Goal: Check status: Check status

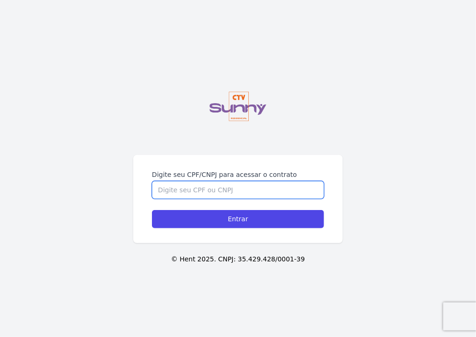
click at [199, 181] on input "Digite seu CPF/CNPJ para acessar o contrato" at bounding box center [238, 190] width 172 height 18
type input "0"
type input "60955605350"
click at [152, 210] on input "Entrar" at bounding box center [238, 219] width 172 height 18
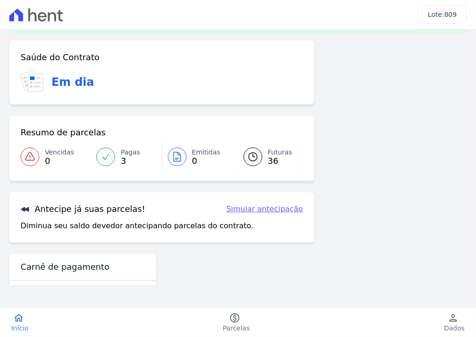
scroll to position [60, 0]
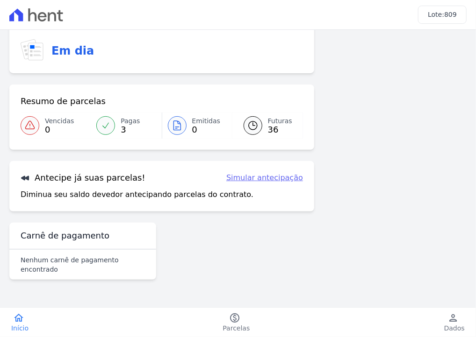
click at [247, 126] on icon at bounding box center [252, 125] width 11 height 11
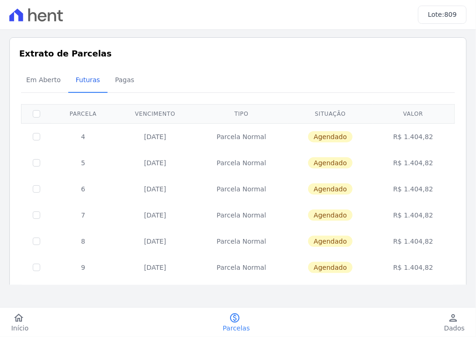
click at [142, 137] on td "[DATE]" at bounding box center [155, 136] width 80 height 27
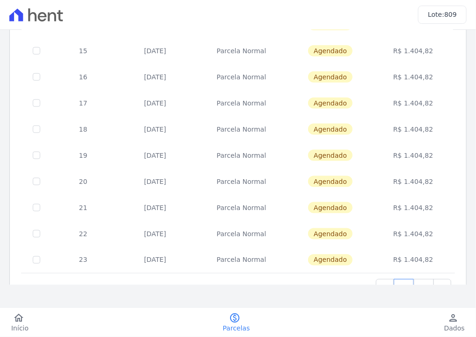
scroll to position [411, 0]
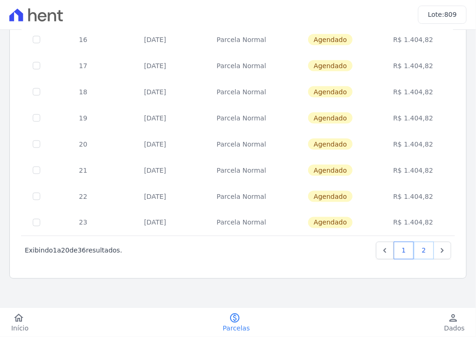
click at [422, 249] on link "2" at bounding box center [423, 251] width 20 height 18
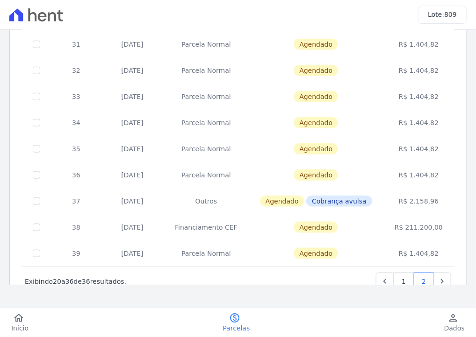
scroll to position [260, 0]
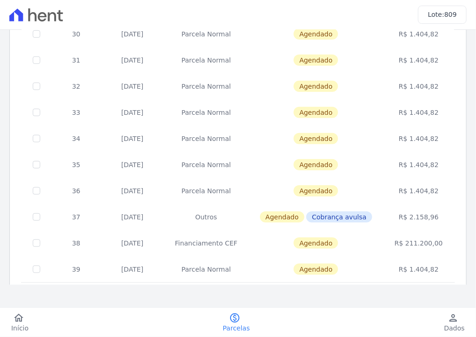
click at [405, 217] on td "R$ 2.158,96" at bounding box center [418, 217] width 71 height 26
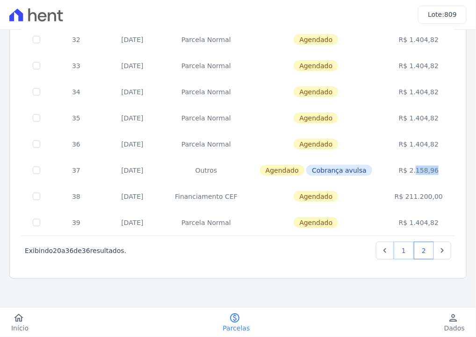
click at [400, 250] on link "1" at bounding box center [403, 251] width 20 height 18
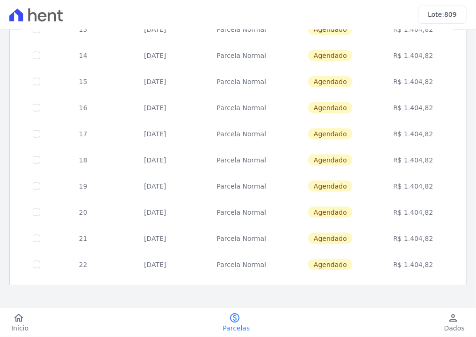
scroll to position [411, 0]
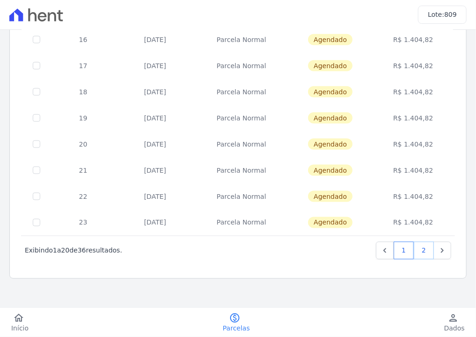
click at [420, 250] on link "2" at bounding box center [423, 251] width 20 height 18
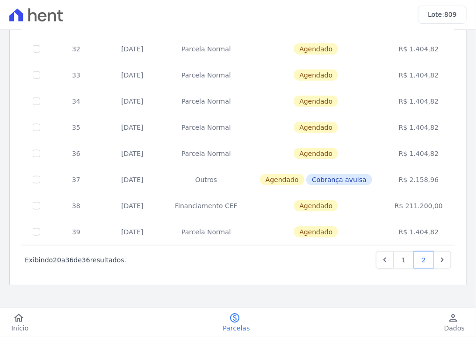
scroll to position [306, 0]
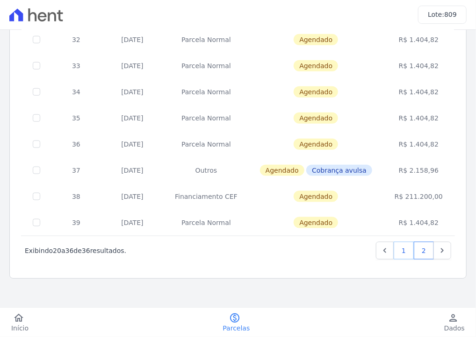
click at [394, 253] on link "1" at bounding box center [403, 251] width 20 height 18
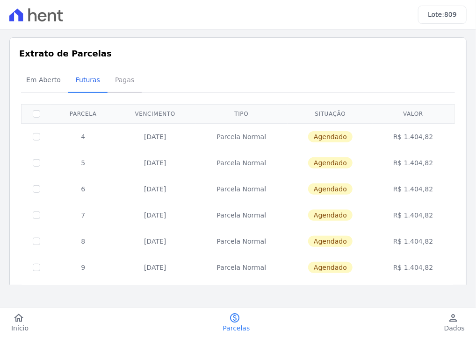
click at [116, 81] on span "Pagas" at bounding box center [124, 80] width 30 height 19
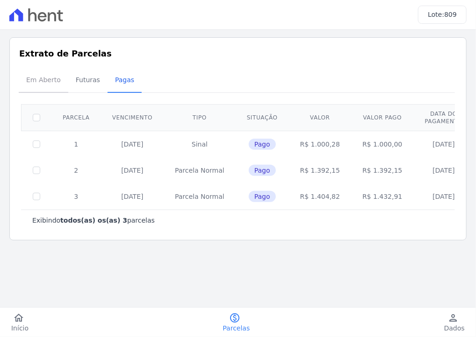
click at [43, 83] on span "Em Aberto" at bounding box center [44, 80] width 46 height 19
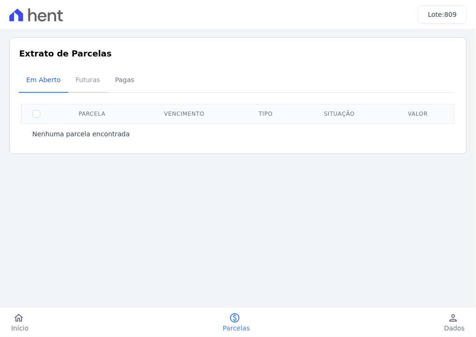
click at [86, 78] on span "Futuras" at bounding box center [88, 80] width 36 height 19
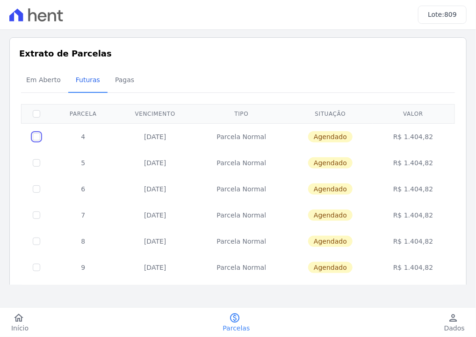
click at [38, 136] on input "checkbox" at bounding box center [36, 136] width 7 height 7
checkbox input "true"
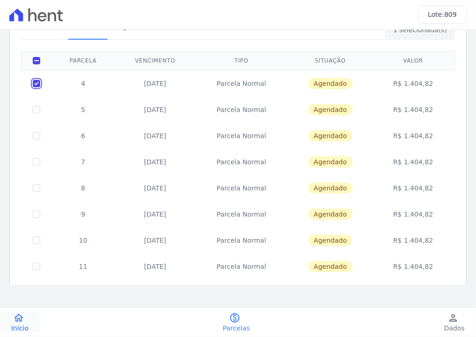
scroll to position [37, 0]
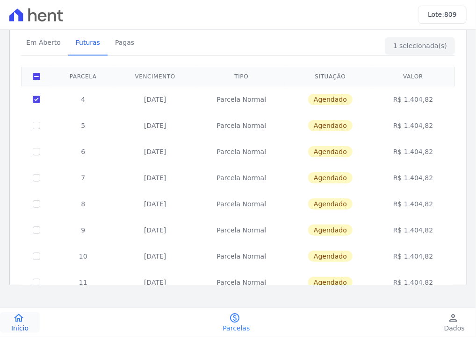
click at [17, 328] on span "Início" at bounding box center [19, 328] width 17 height 9
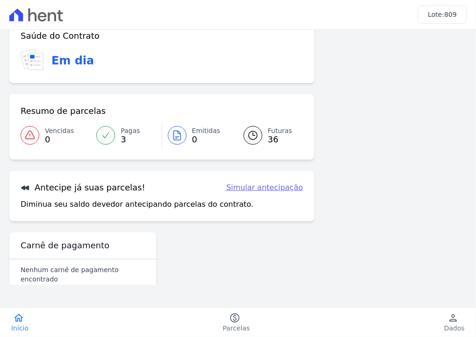
scroll to position [28, 0]
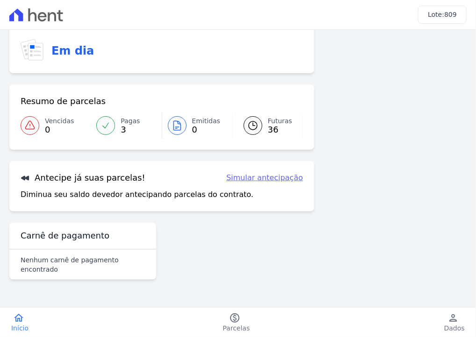
click at [249, 179] on link "Simular antecipação" at bounding box center [264, 177] width 77 height 11
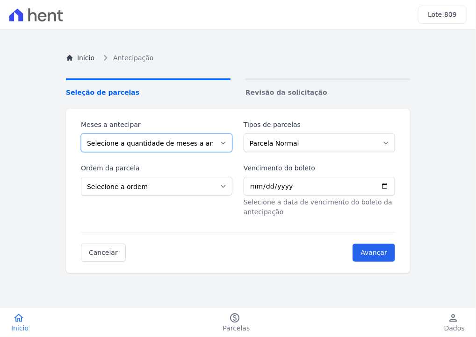
click at [165, 141] on select "Selecione a quantidade de meses a antecipar 1 2 3 4 5 6 7 8 9 10 11 12 13 14 15…" at bounding box center [156, 143] width 151 height 19
select select "1"
click at [81, 134] on select "Selecione a quantidade de meses a antecipar 1 2 3 4 5 6 7 8 9 10 11 12 13 14 15…" at bounding box center [156, 143] width 151 height 19
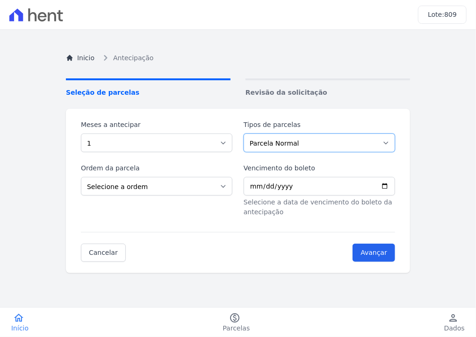
click at [273, 143] on select "Parcela Normal Outros Financiamento CEF" at bounding box center [318, 143] width 151 height 19
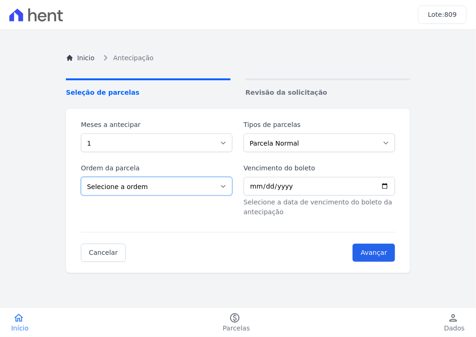
click at [157, 184] on select "Selecione a ordem Últimas parcelas Primeiras parcelas" at bounding box center [156, 186] width 151 height 19
select select "ending"
click at [81, 177] on select "Selecione a ordem Últimas parcelas Primeiras parcelas" at bounding box center [156, 186] width 151 height 19
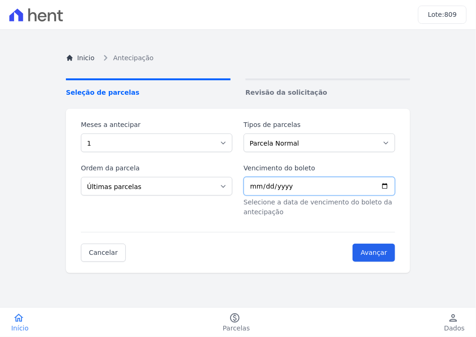
click at [252, 179] on input "Vencimento do boleto" at bounding box center [318, 186] width 151 height 19
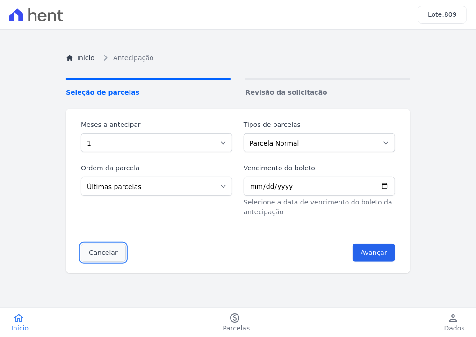
click at [88, 251] on link "Cancelar" at bounding box center [103, 253] width 45 height 18
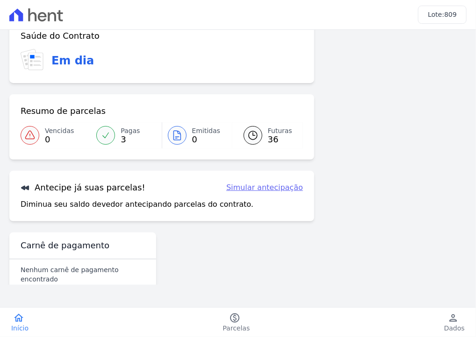
scroll to position [28, 0]
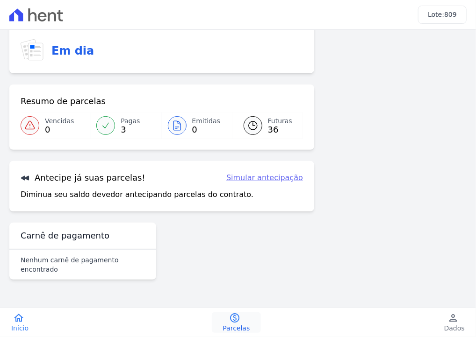
click at [237, 324] on span "Parcelas" at bounding box center [236, 328] width 27 height 9
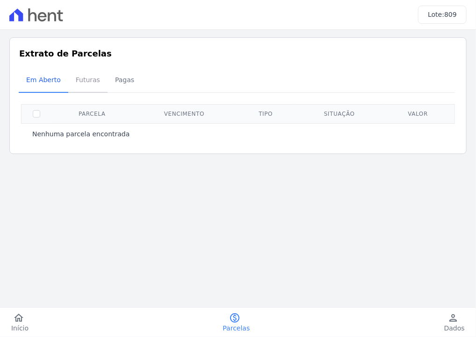
click at [78, 83] on span "Futuras" at bounding box center [88, 80] width 36 height 19
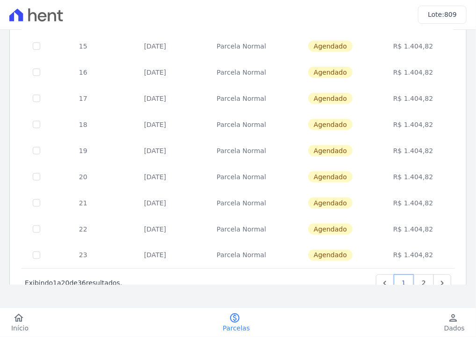
scroll to position [411, 0]
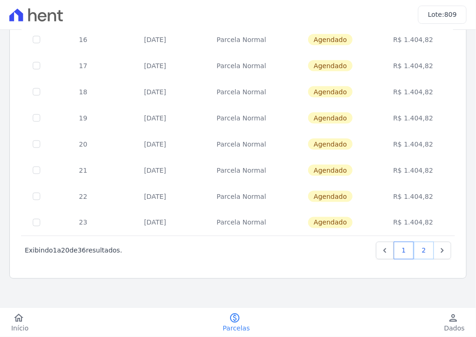
click at [415, 249] on link "2" at bounding box center [423, 251] width 20 height 18
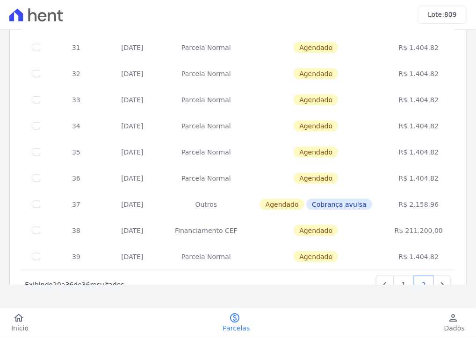
scroll to position [306, 0]
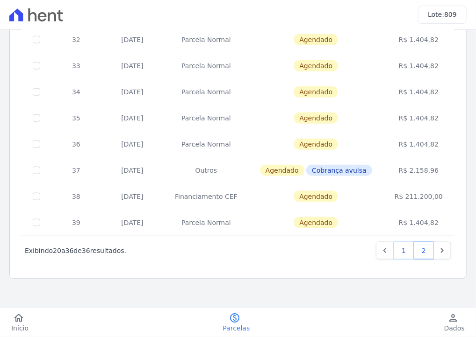
click at [398, 247] on link "1" at bounding box center [403, 251] width 20 height 18
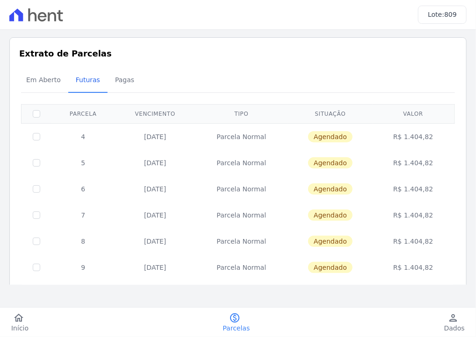
click at [159, 59] on h3 "Extrato de Parcelas" at bounding box center [237, 53] width 437 height 13
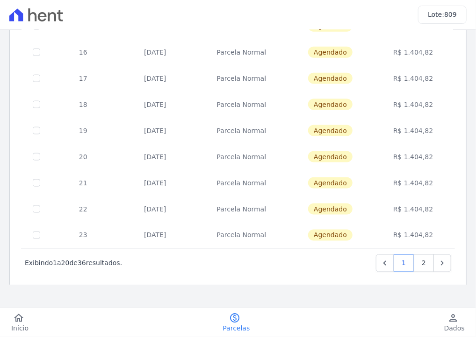
scroll to position [411, 0]
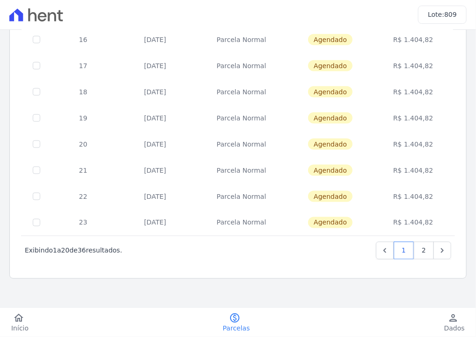
click at [115, 298] on div "Lote: 809 Listagem de parcelas Baixar PDF Extrato de Parcelas Em [GEOGRAPHIC_DA…" at bounding box center [238, 168] width 476 height 337
click at [413, 253] on link "2" at bounding box center [423, 251] width 20 height 18
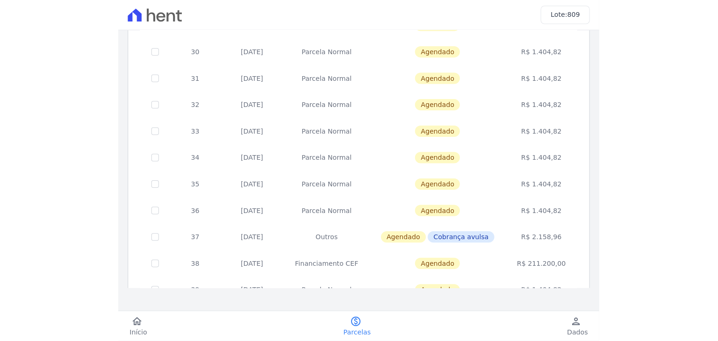
scroll to position [306, 0]
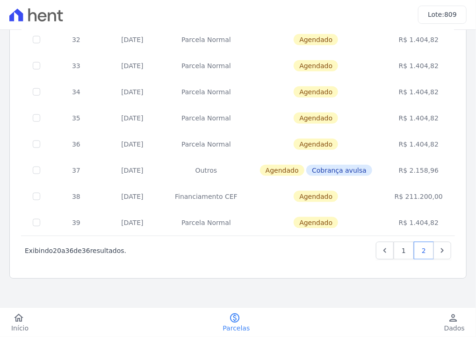
click at [416, 172] on td "R$ 2.158,96" at bounding box center [418, 170] width 71 height 26
click at [383, 178] on td "R$ 2.158,96" at bounding box center [418, 170] width 71 height 26
drag, startPoint x: 433, startPoint y: 171, endPoint x: 65, endPoint y: 176, distance: 368.1
click at [65, 176] on tr "37 [DATE] Outros [GEOGRAPHIC_DATA] Cobrança avulsa R$ 2.158,96" at bounding box center [238, 170] width 434 height 26
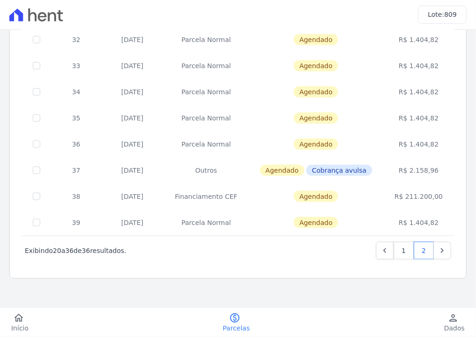
copy tr "37 [DATE] Outros Agendado Cobrança avulsa R$ 2.158,96"
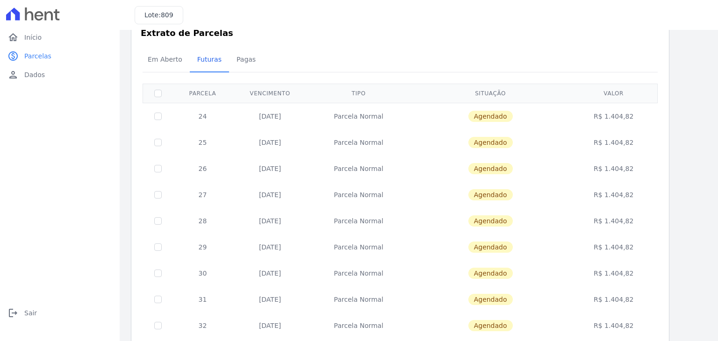
scroll to position [0, 0]
